Goal: Complete application form

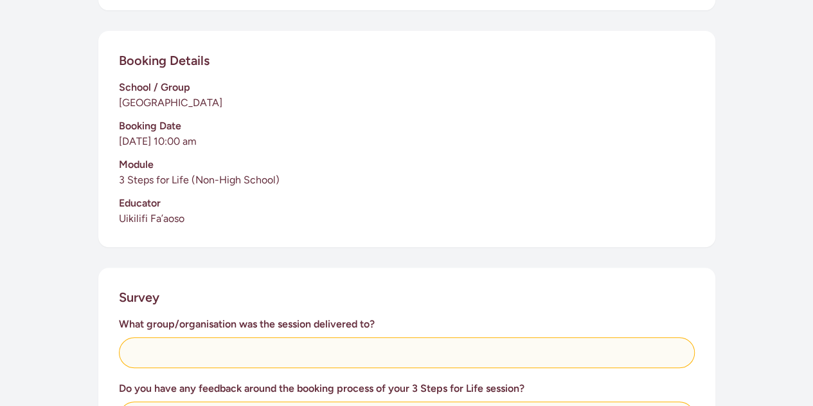
scroll to position [386, 0]
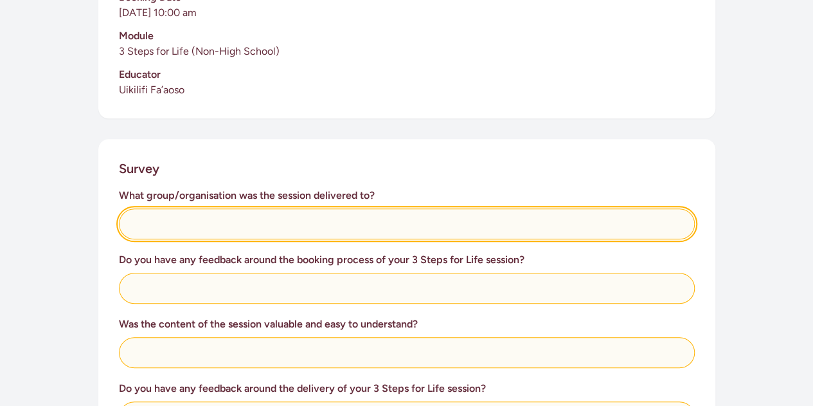
click at [252, 214] on input "text" at bounding box center [407, 223] width 576 height 31
click at [338, 225] on input "Year 11 and 12 Health Science Academy Studnets" at bounding box center [407, 223] width 576 height 31
type input "Year 11 and 12 Health Science Academy Students"
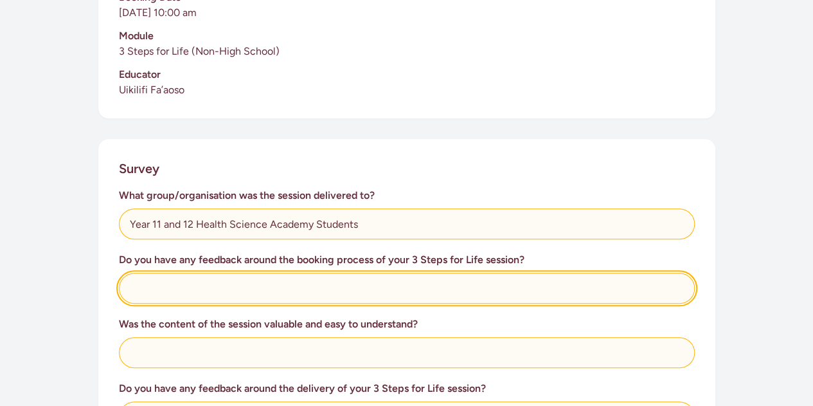
click at [350, 286] on input "text" at bounding box center [407, 288] width 576 height 31
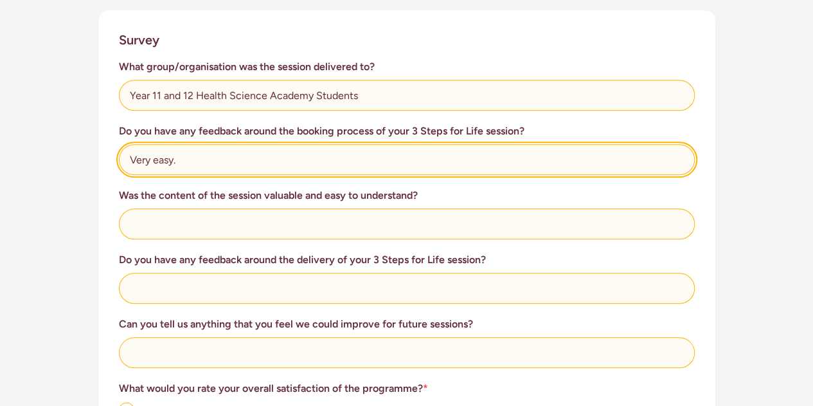
type input "Very easy."
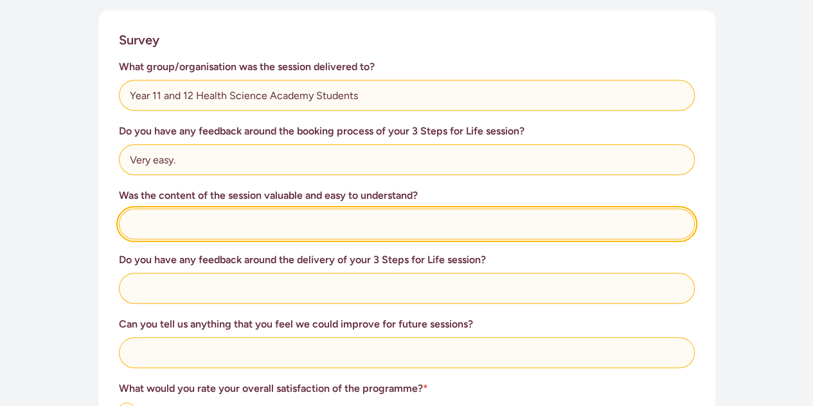
click at [312, 230] on input "text" at bounding box center [407, 223] width 576 height 31
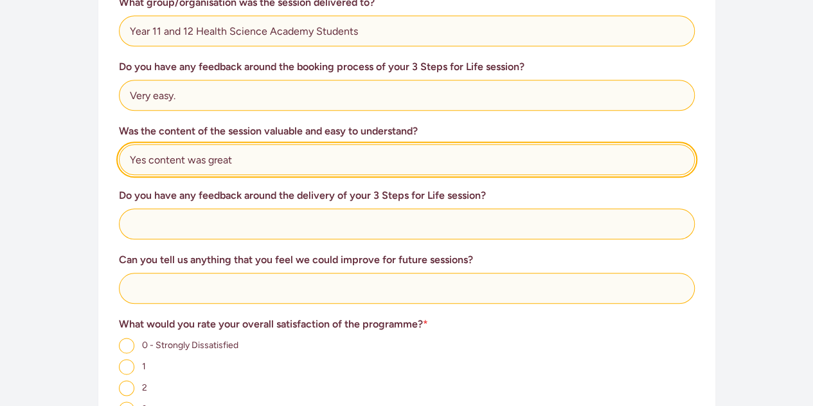
type input "Yes content was great"
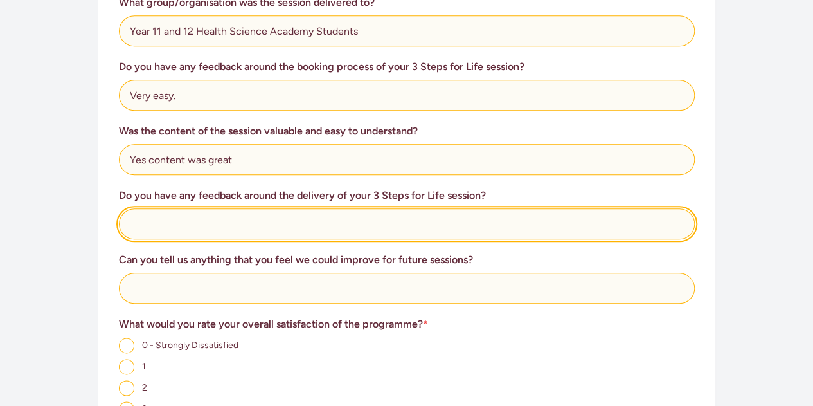
click at [300, 222] on input "text" at bounding box center [407, 223] width 576 height 31
click at [417, 222] on input "Wye was fantastic with the students and delivered the session with passion and …" at bounding box center [407, 223] width 576 height 31
click at [501, 222] on input "Wye was fantastic with the students and delivered the sessions with passion and…" at bounding box center [407, 223] width 576 height 31
type input "Wye was fantastic with the students and delivered the sessions with passion and…"
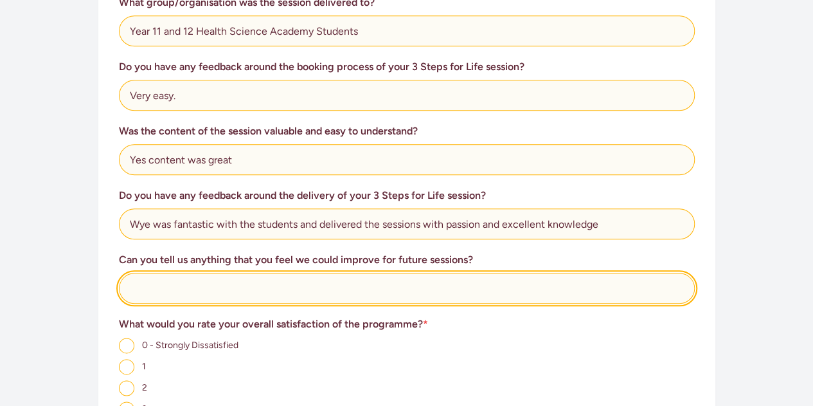
click at [300, 280] on input "text" at bounding box center [407, 288] width 576 height 31
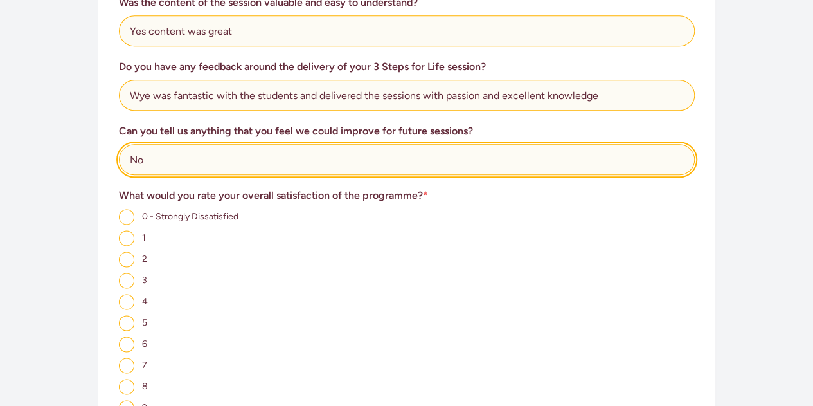
scroll to position [771, 0]
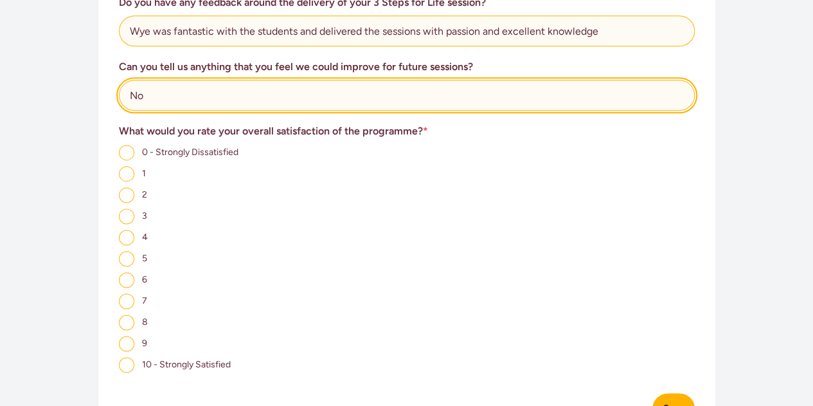
type input "No"
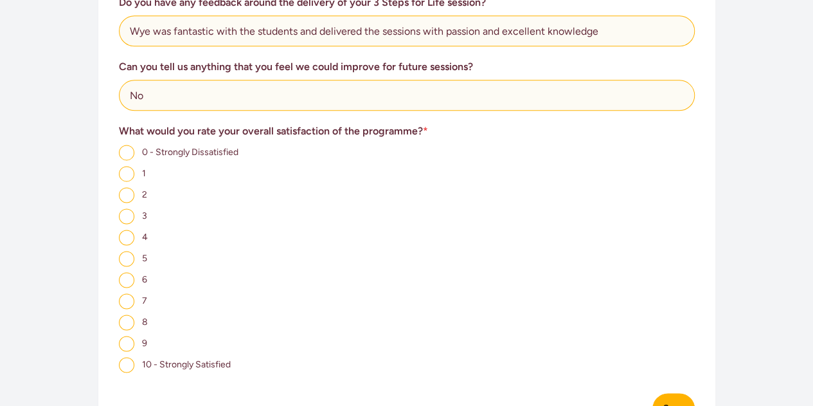
drag, startPoint x: 129, startPoint y: 368, endPoint x: 213, endPoint y: 298, distance: 109.1
click at [130, 367] on input "10 - Strongly Satisfied" at bounding box center [126, 364] width 15 height 15
radio input "true"
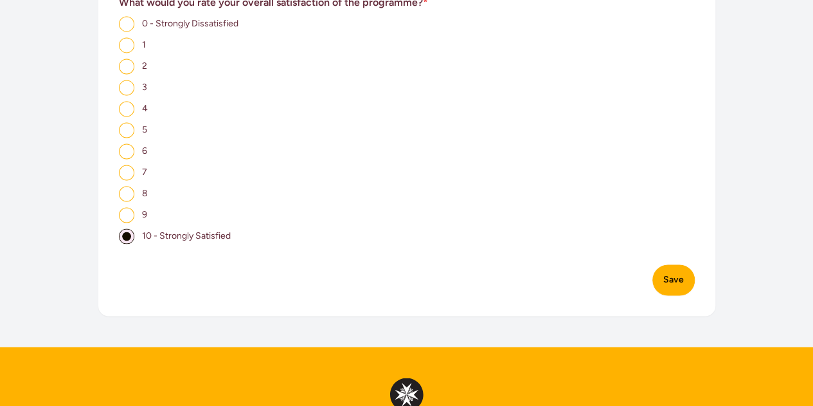
scroll to position [1028, 0]
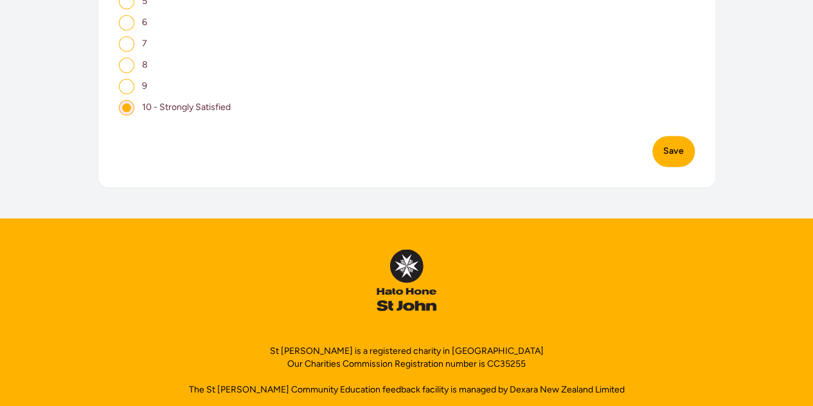
click at [667, 156] on button "Save" at bounding box center [673, 151] width 42 height 31
